Goal: Obtain resource: Obtain resource

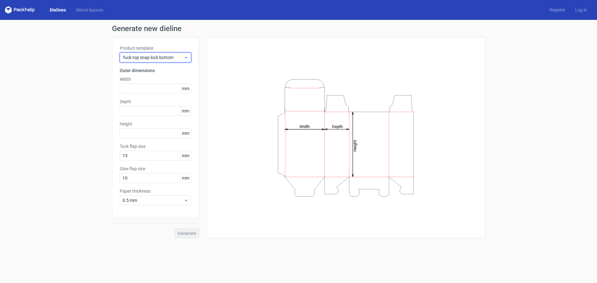
click at [190, 59] on div "Tuck top snap lock bottom" at bounding box center [156, 58] width 72 height 10
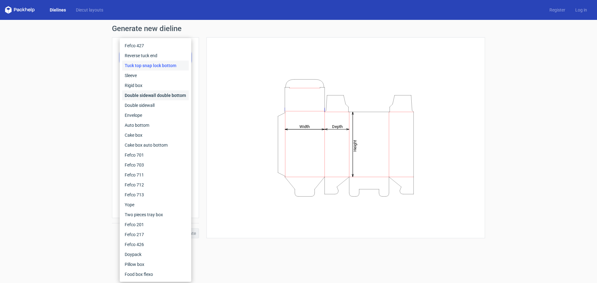
click at [170, 99] on div "Double sidewall double bottom" at bounding box center [155, 96] width 67 height 10
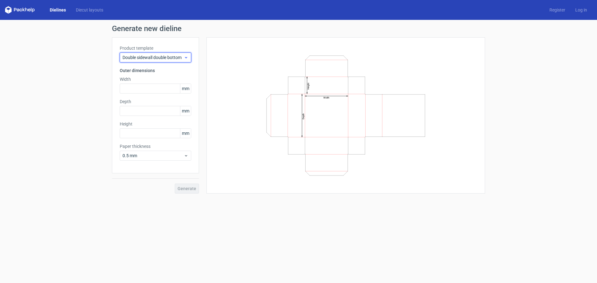
click at [178, 58] on span "Double sidewall double bottom" at bounding box center [153, 57] width 61 height 6
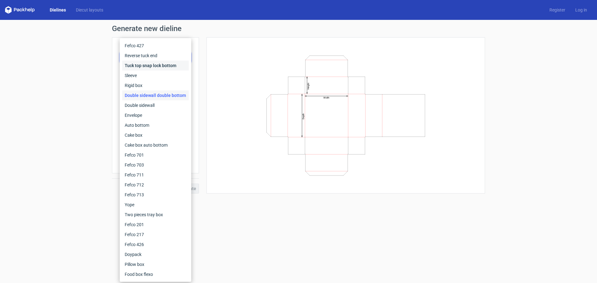
click at [173, 67] on div "Tuck top snap lock bottom" at bounding box center [155, 66] width 67 height 10
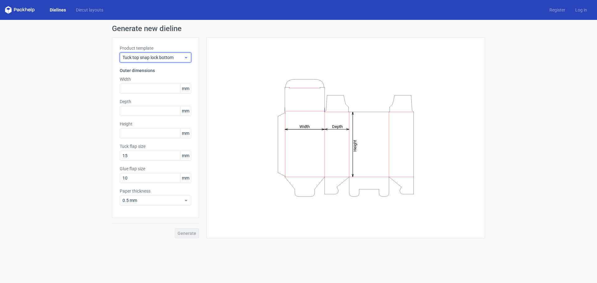
click at [175, 60] on span "Tuck top snap lock bottom" at bounding box center [153, 57] width 61 height 6
